Goal: Information Seeking & Learning: Find specific page/section

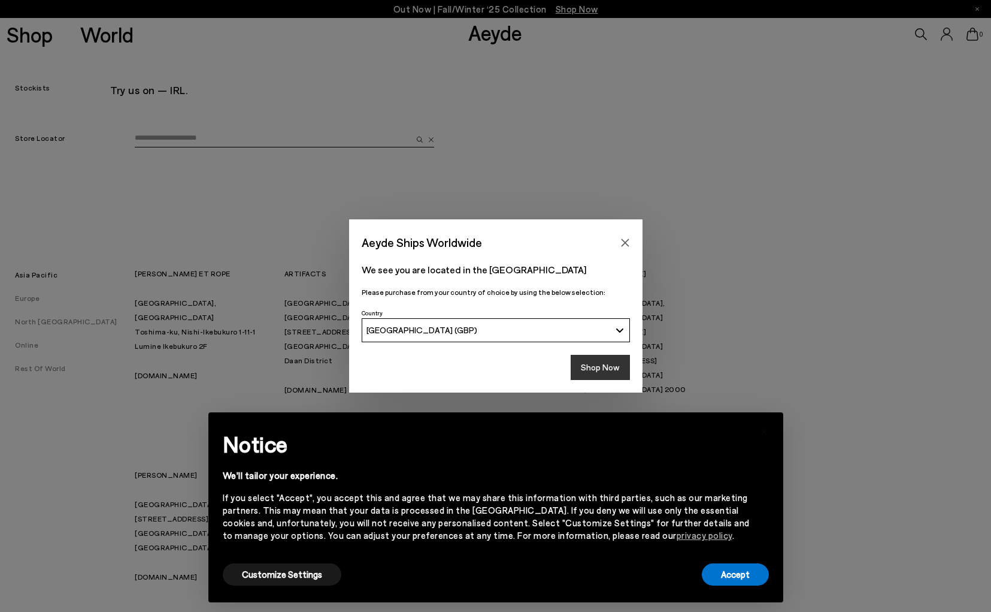
click at [598, 365] on button "Shop Now" at bounding box center [600, 367] width 59 height 25
click at [725, 574] on button "Accept" at bounding box center [735, 574] width 67 height 22
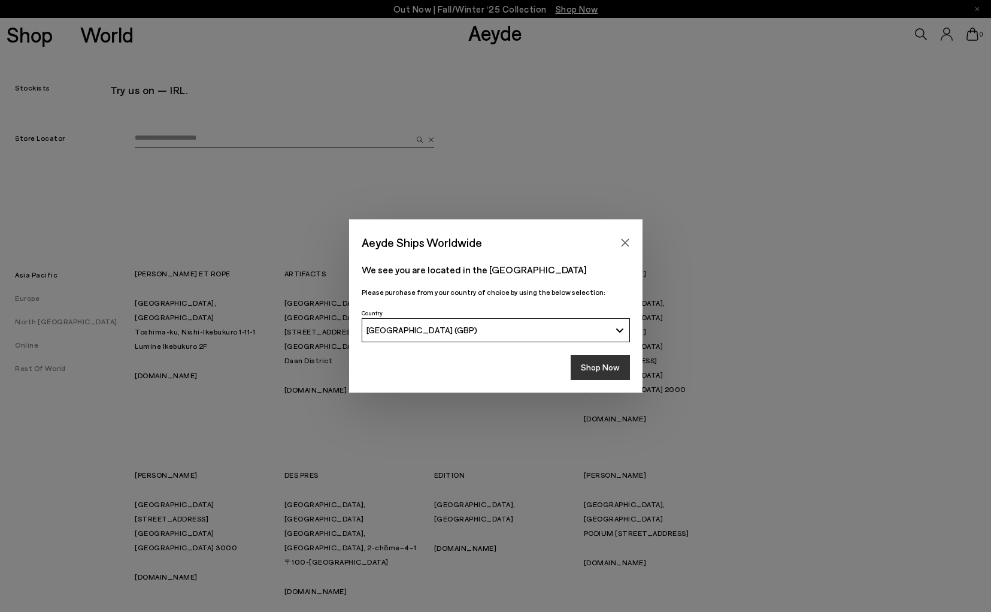
click at [600, 372] on button "Shop Now" at bounding box center [600, 367] width 59 height 25
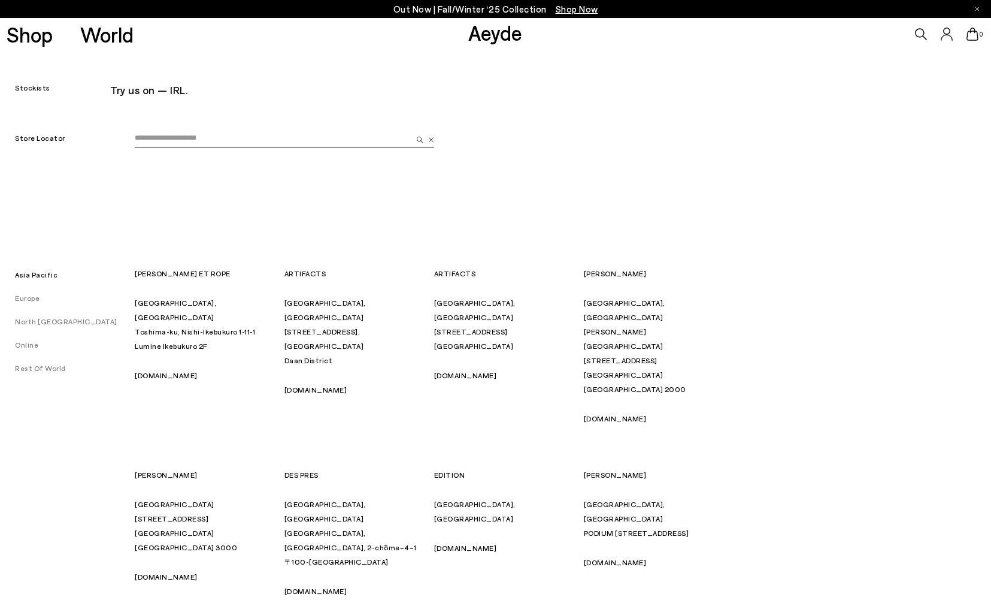
click at [40, 323] on link "North [GEOGRAPHIC_DATA]" at bounding box center [58, 321] width 117 height 8
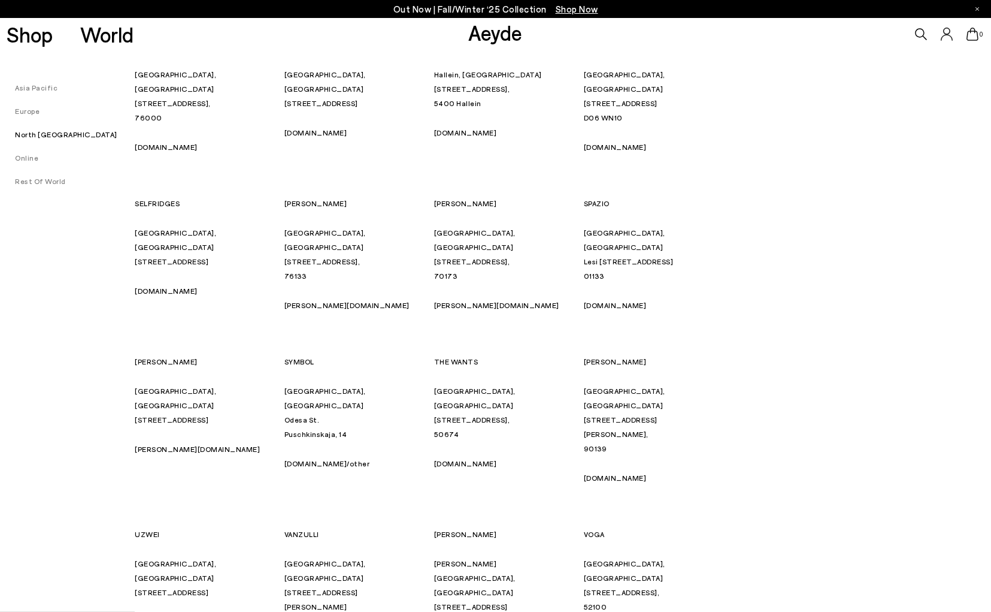
click at [16, 113] on link "Europe" at bounding box center [20, 111] width 40 height 8
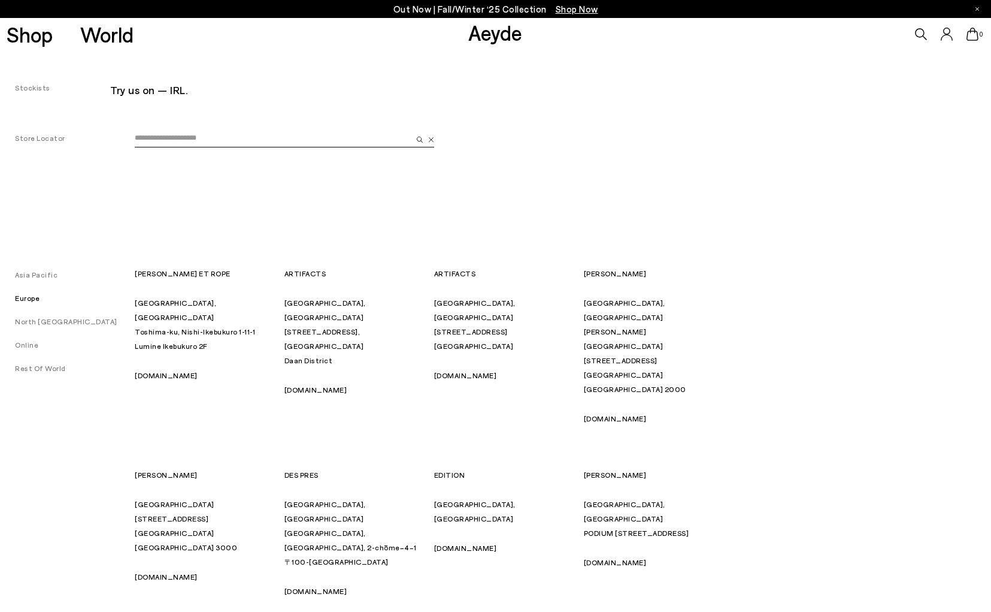
click at [21, 296] on link "Europe" at bounding box center [20, 297] width 40 height 8
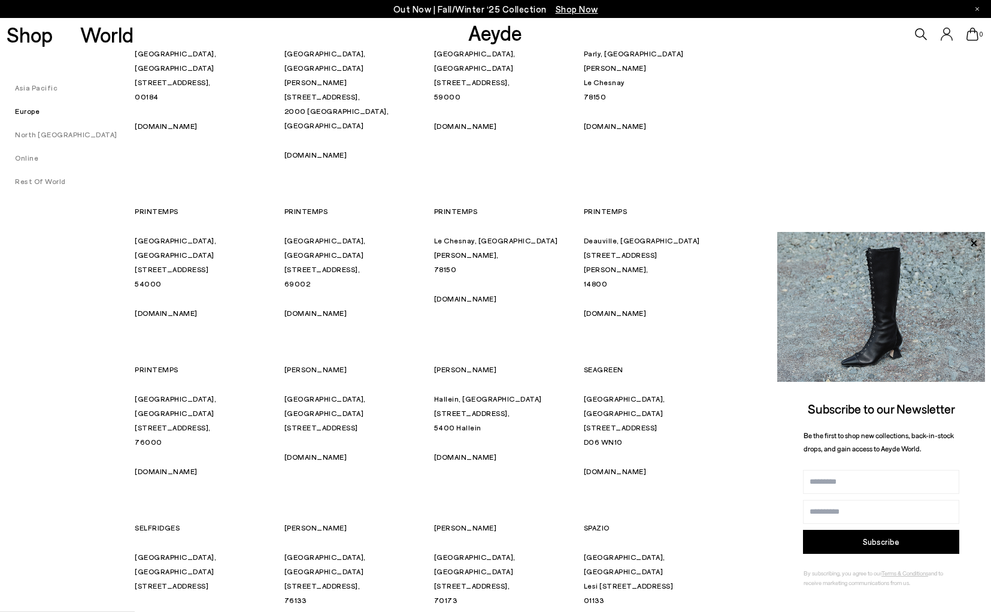
scroll to position [4876, 0]
